Goal: Information Seeking & Learning: Find specific fact

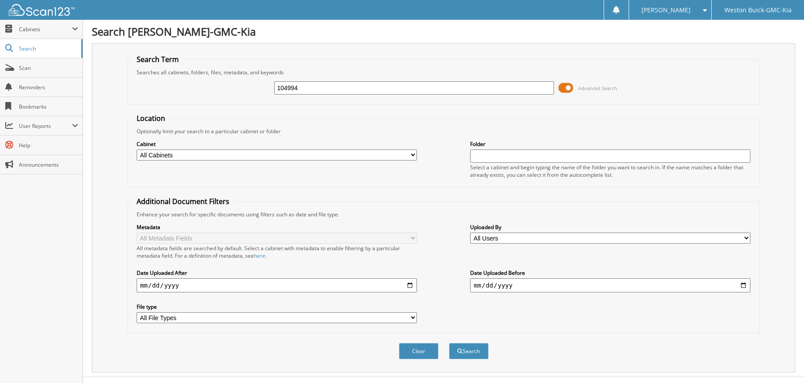
type input "104994"
click at [449, 343] on button "Search" at bounding box center [469, 351] width 40 height 16
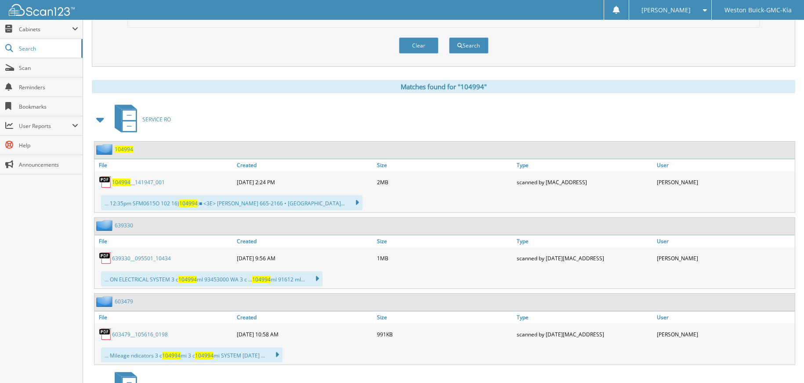
scroll to position [308, 0]
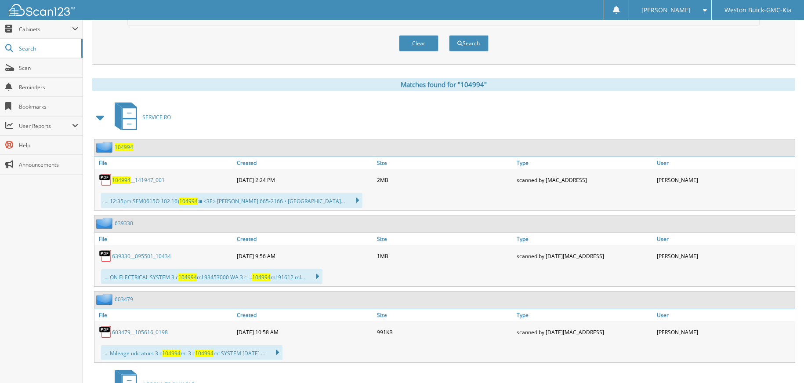
click at [130, 182] on link "104994 __141947_001" at bounding box center [138, 179] width 53 height 7
